Goal: Check status: Check status

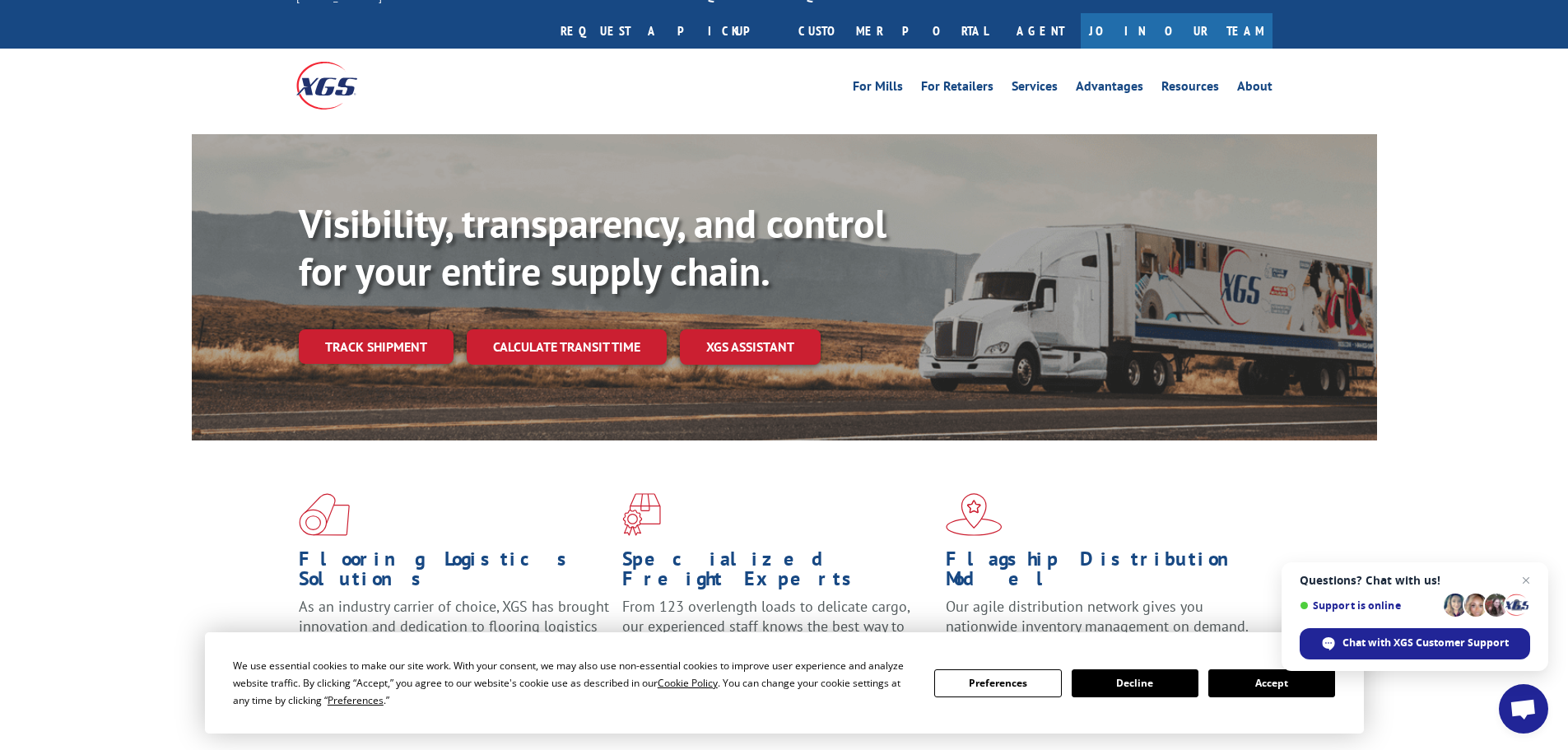
scroll to position [21, 0]
click at [378, 330] on link "Track shipment" at bounding box center [376, 347] width 155 height 35
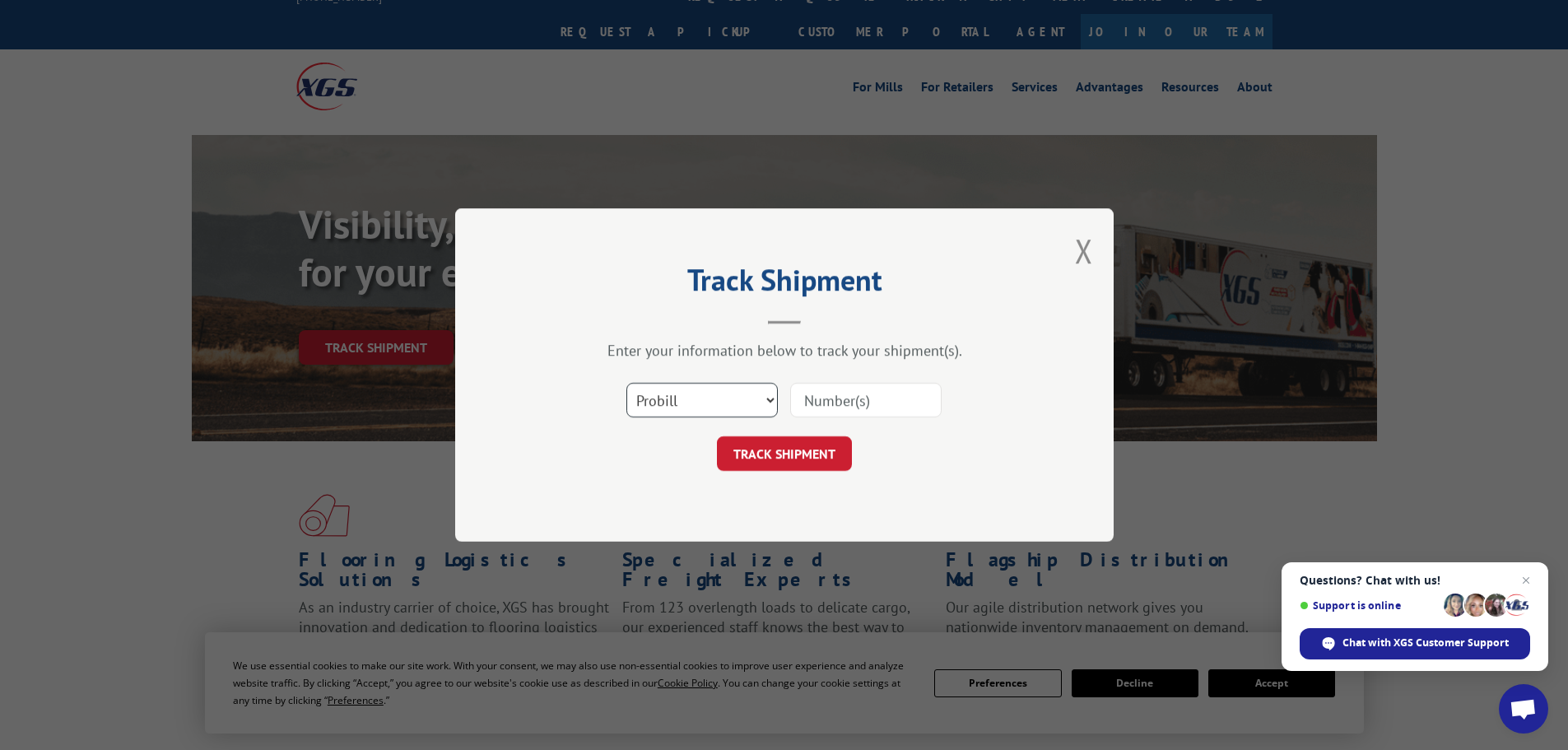
click at [704, 396] on select "Select category... Probill BOL PO" at bounding box center [702, 399] width 151 height 35
click at [626, 383] on select "Select category... Probill BOL PO" at bounding box center [702, 399] width 151 height 35
click at [864, 404] on input at bounding box center [866, 399] width 151 height 35
click at [759, 406] on select "Select category... Probill BOL PO" at bounding box center [702, 399] width 151 height 35
select select "po"
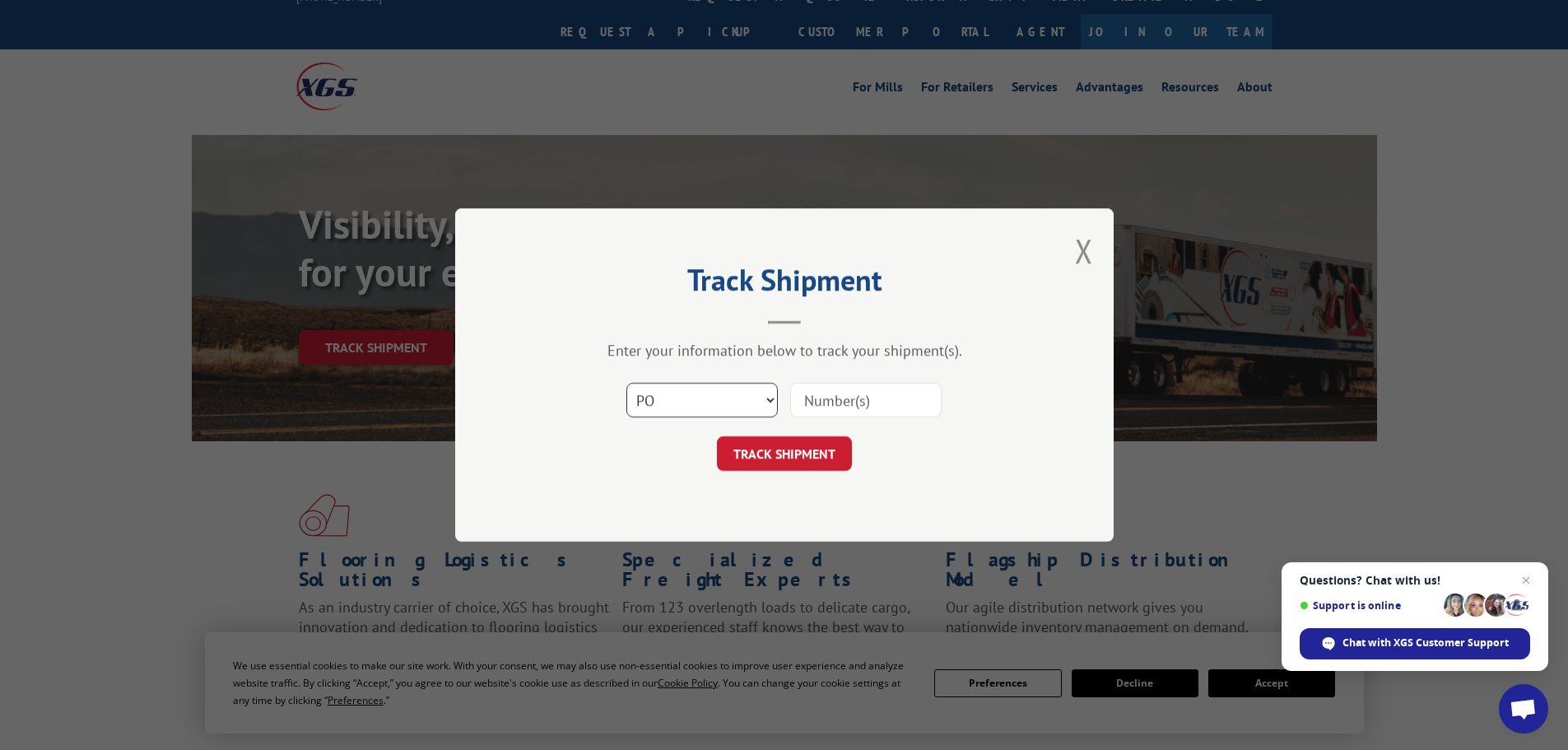
click at [626, 383] on select "Select category... Probill BOL PO" at bounding box center [702, 399] width 151 height 35
click at [846, 399] on input at bounding box center [866, 399] width 151 height 35
type input "02477499"
click button "TRACK SHIPMENT" at bounding box center [785, 453] width 135 height 35
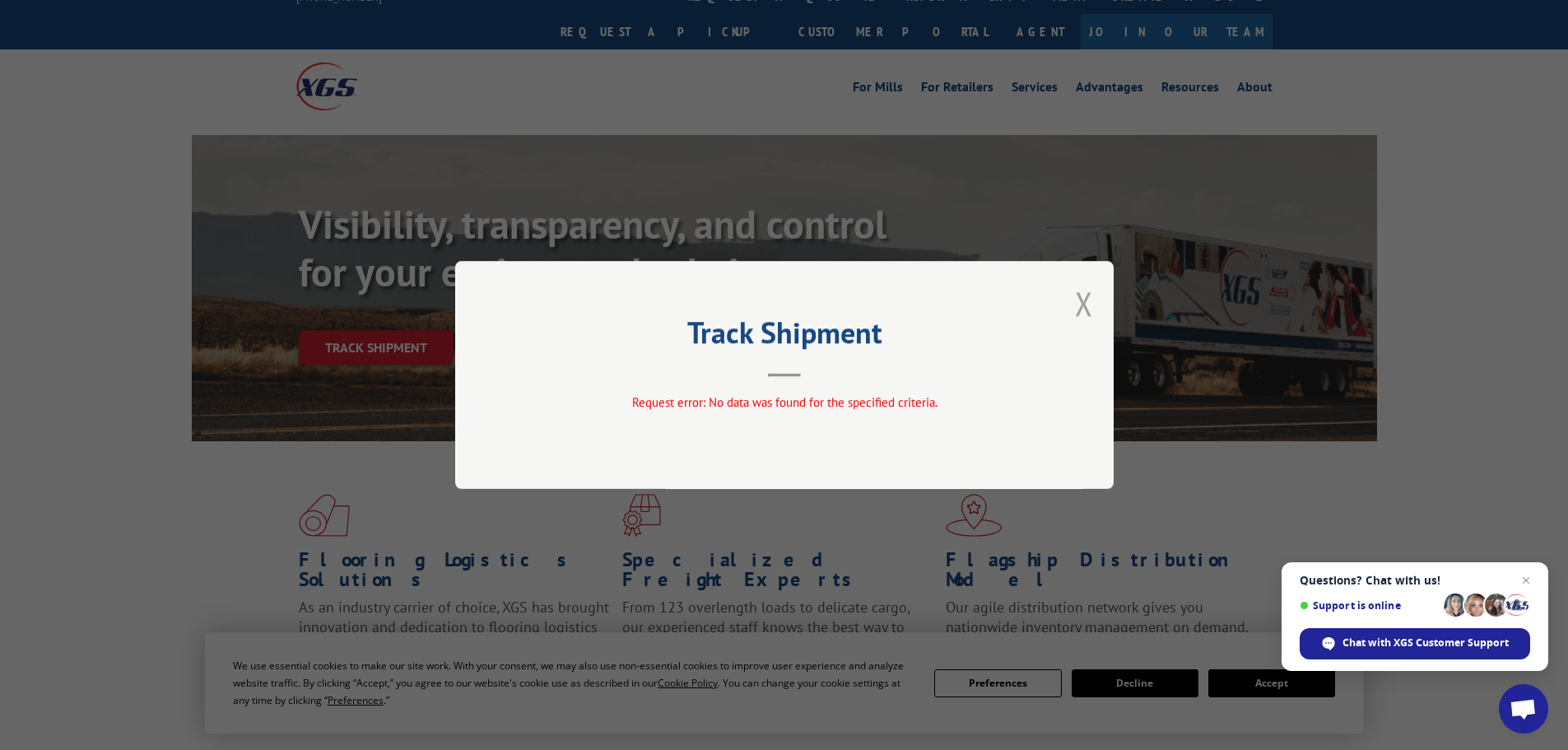
click at [1088, 302] on button "Close modal" at bounding box center [1084, 302] width 18 height 44
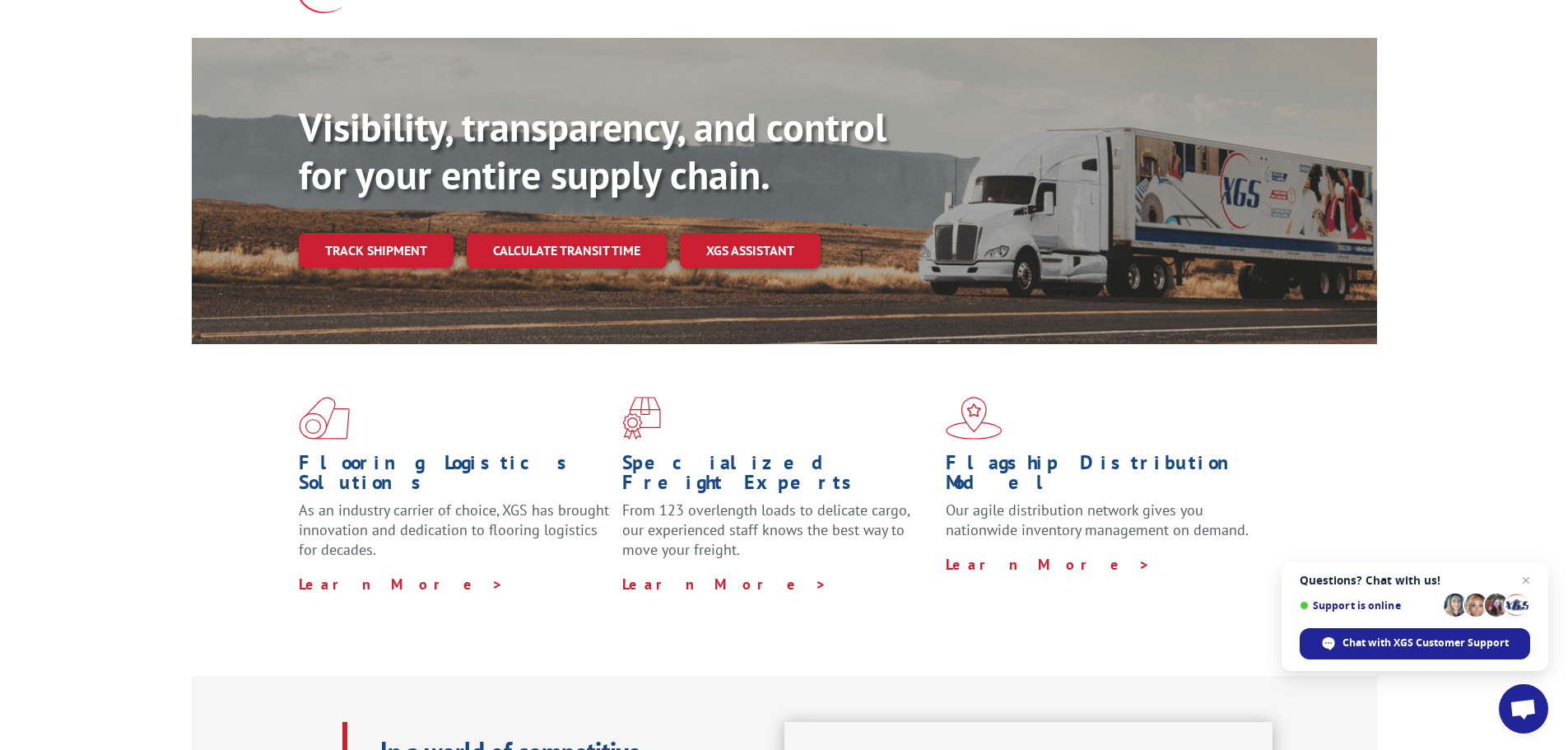
scroll to position [0, 0]
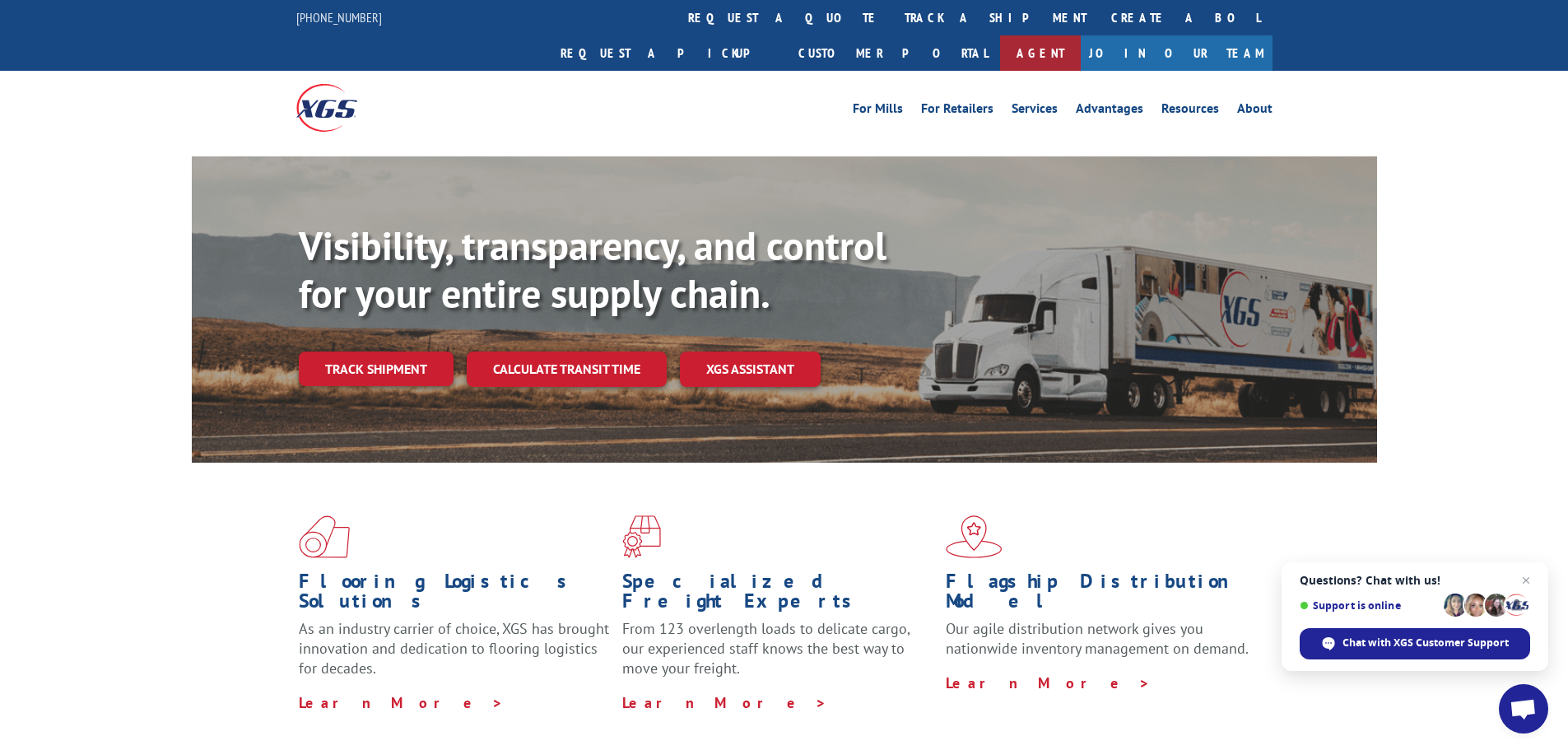
click at [1081, 36] on link "Agent" at bounding box center [1040, 53] width 81 height 36
click at [977, 102] on link "For Retailers" at bounding box center [957, 111] width 72 height 18
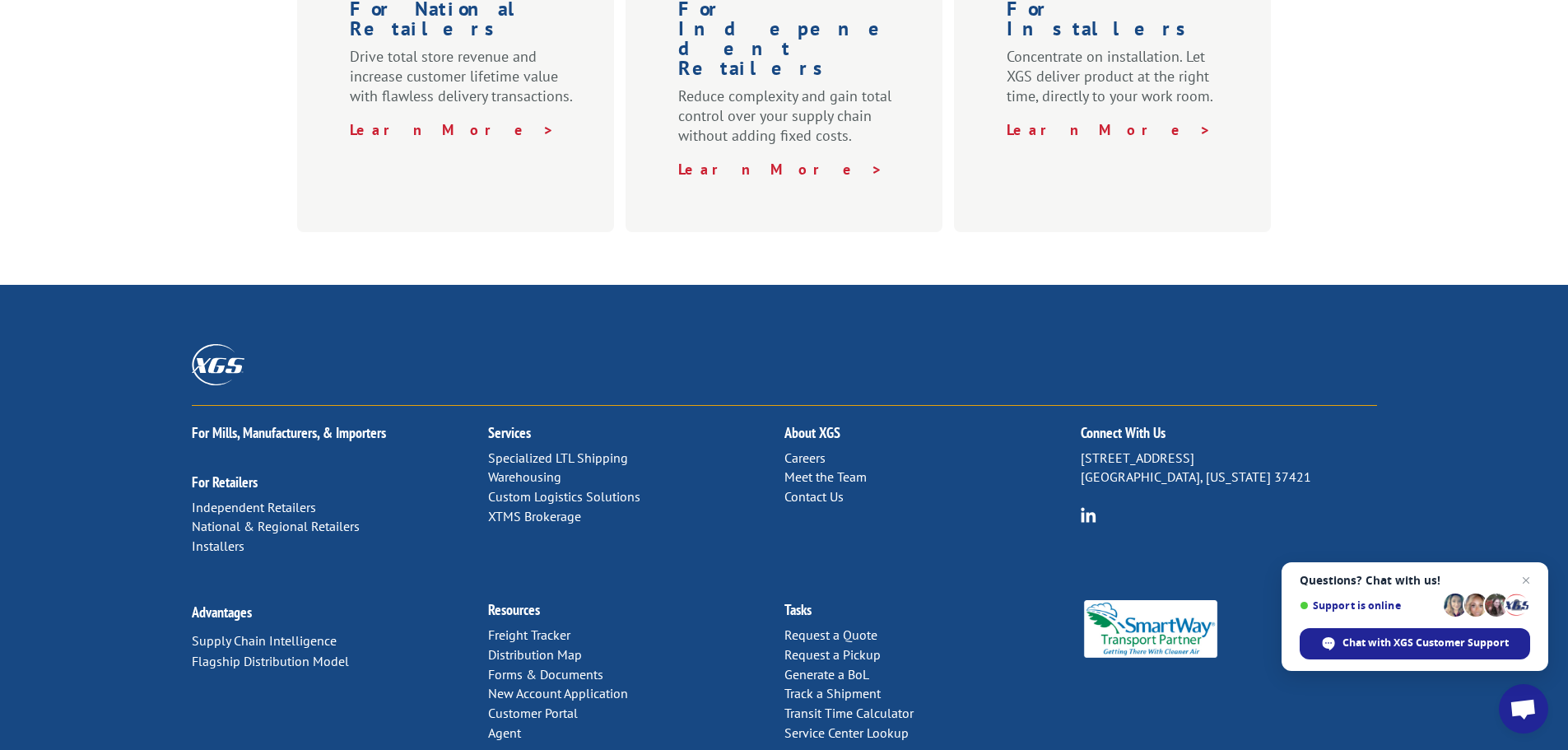
scroll to position [814, 0]
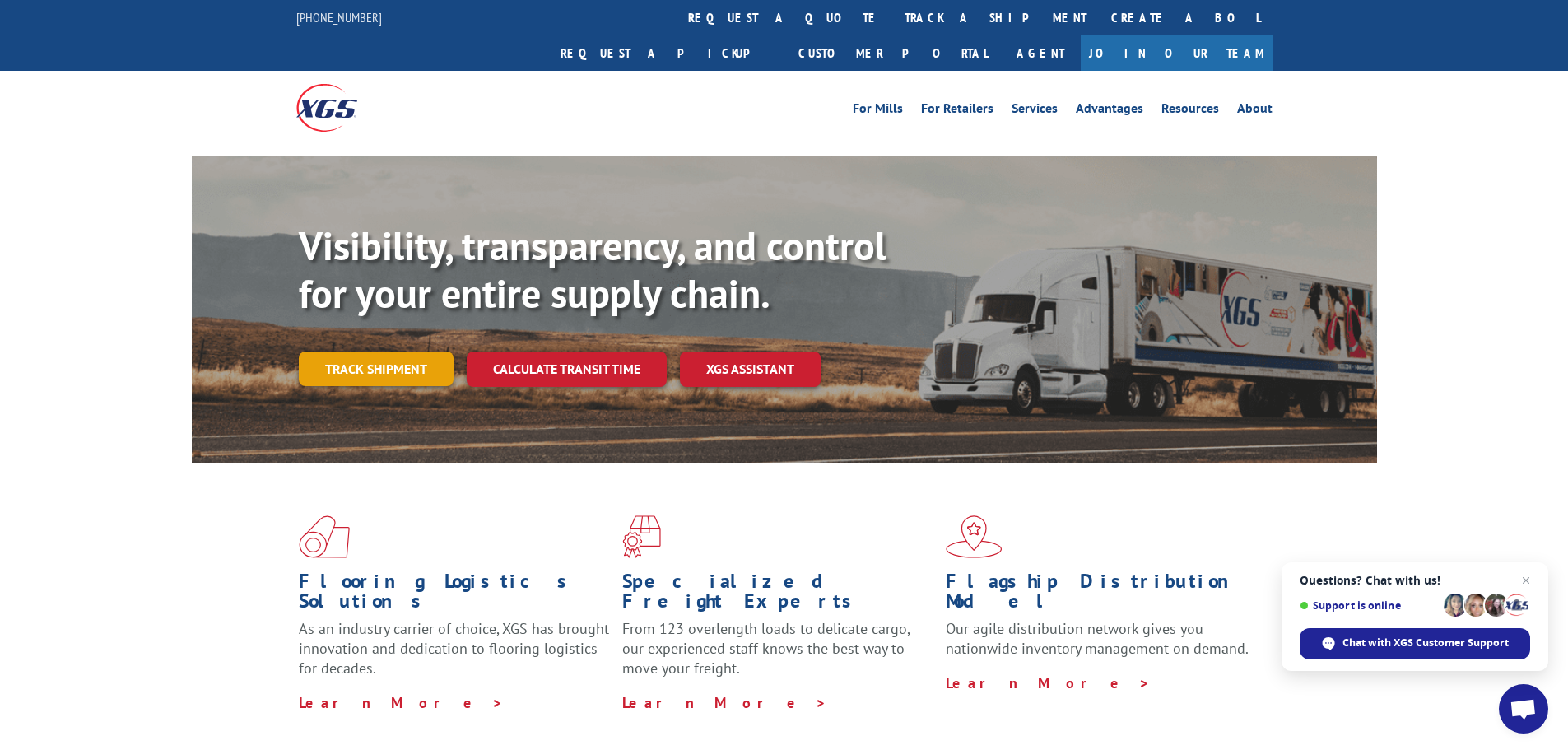
click at [404, 351] on link "Track shipment" at bounding box center [376, 368] width 155 height 35
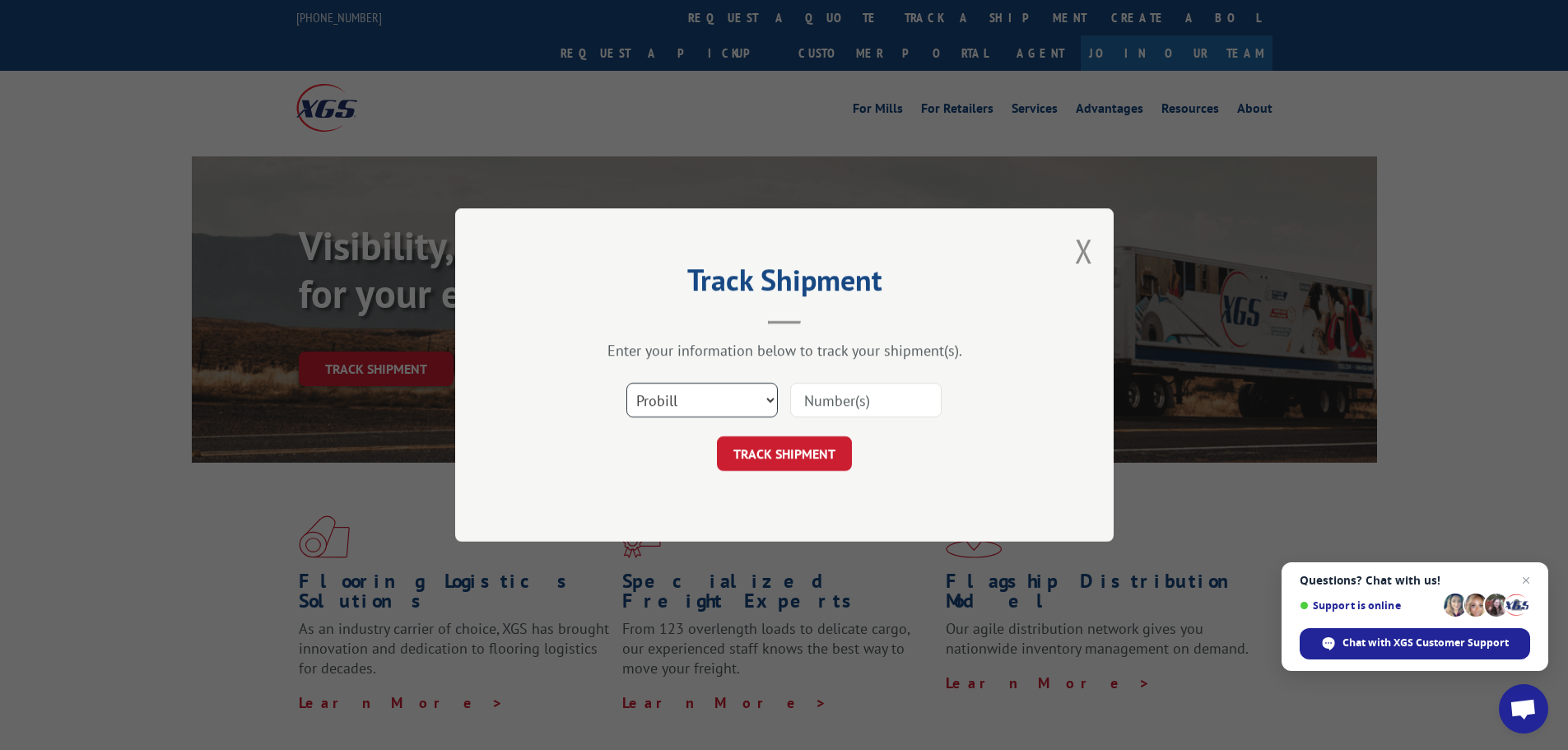
click at [770, 406] on select "Select category... Probill BOL PO" at bounding box center [702, 399] width 151 height 35
select select "po"
click at [626, 383] on select "Select category... Probill BOL PO" at bounding box center [702, 399] width 151 height 35
click at [860, 395] on input at bounding box center [866, 399] width 151 height 35
type input "02477499"
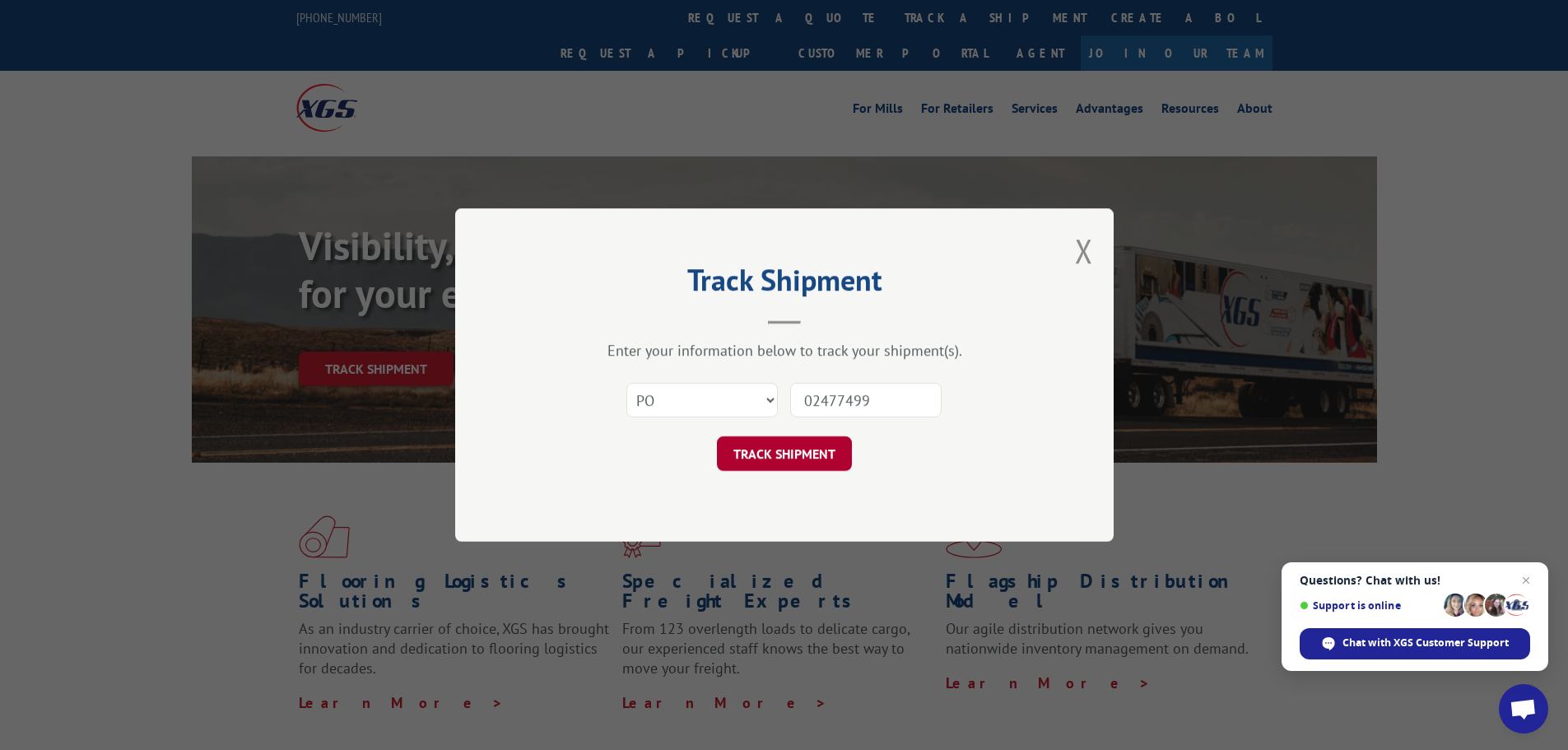
click at [783, 458] on button "TRACK SHIPMENT" at bounding box center [785, 453] width 135 height 35
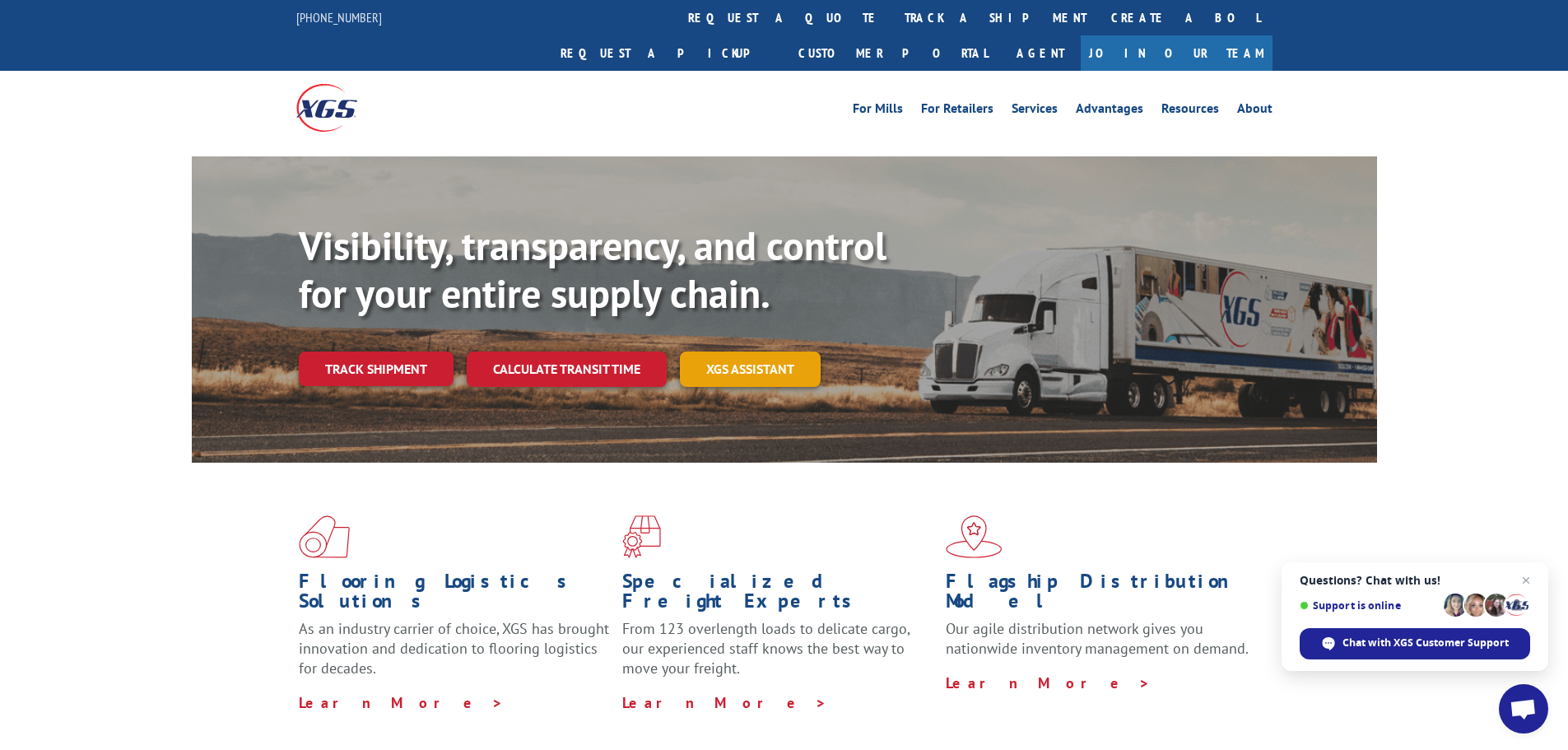
click at [729, 351] on link "XGS ASSISTANT" at bounding box center [750, 369] width 141 height 36
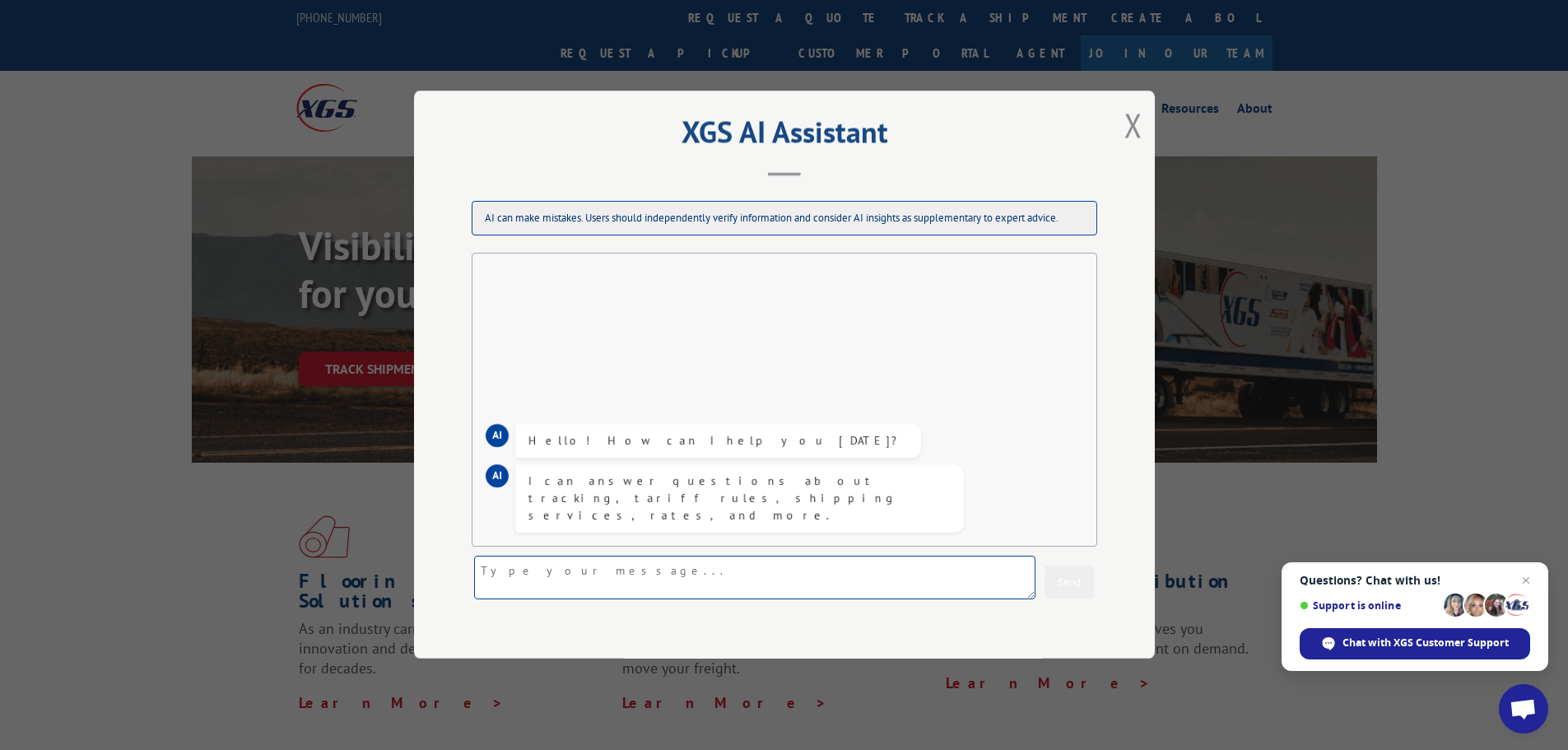
click at [582, 568] on textarea at bounding box center [755, 577] width 562 height 44
type textarea "I NEED YOUR HELP ASAP IF POSSIBLE!!"
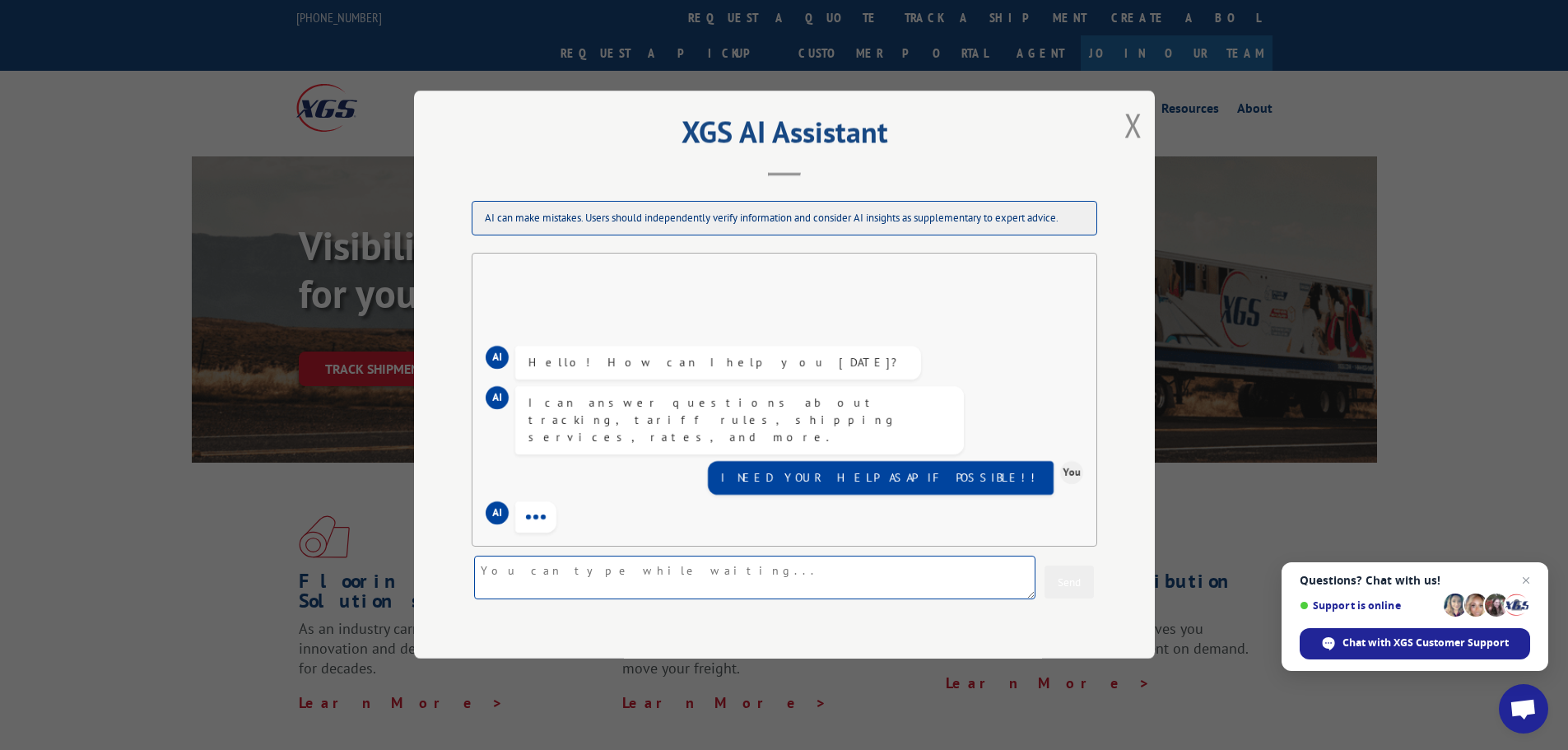
type textarea "t"
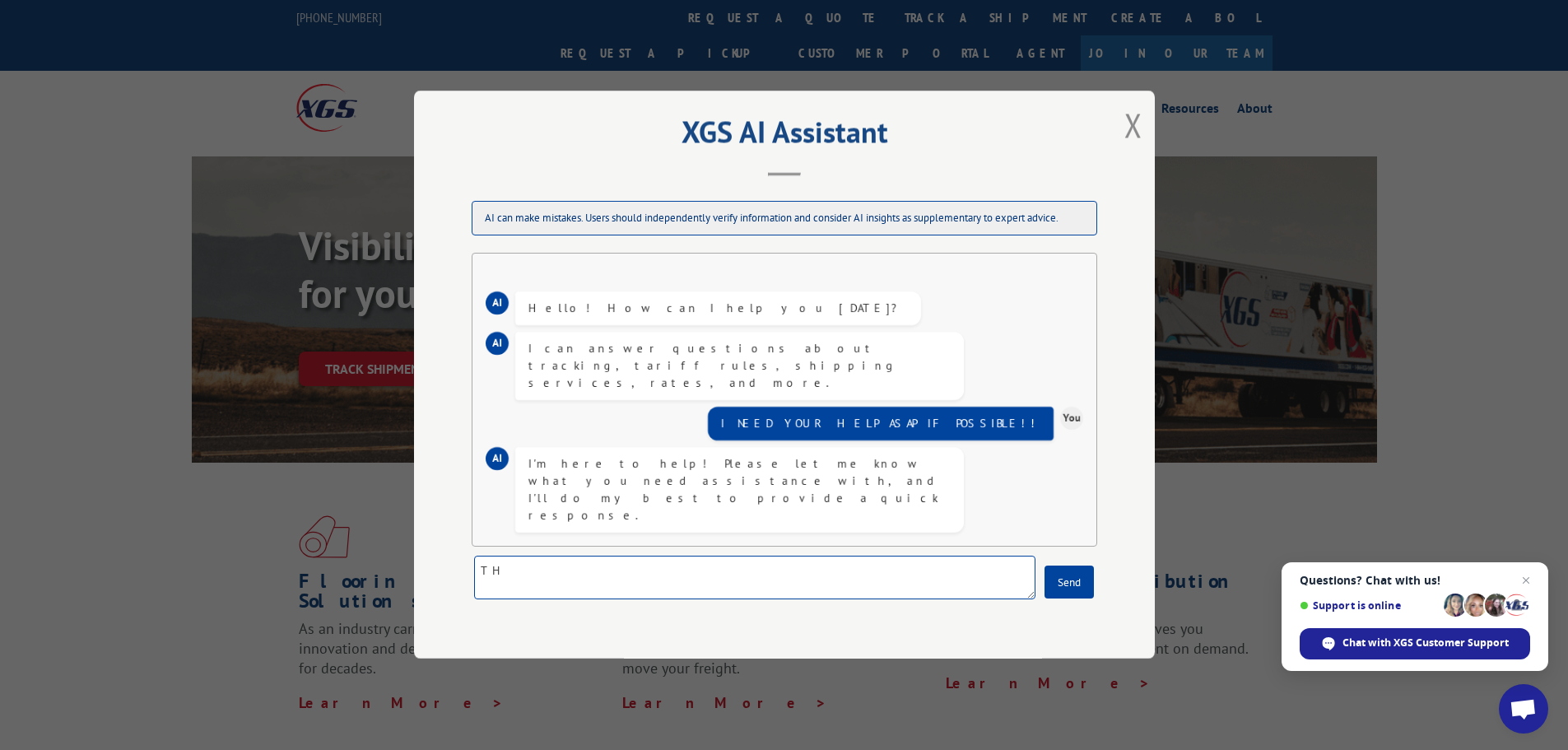
type textarea "T"
type textarea "t"
type textarea "I"
type textarea "This is Teresa from Clarksville In Home Depot #2002"
